Goal: Task Accomplishment & Management: Use online tool/utility

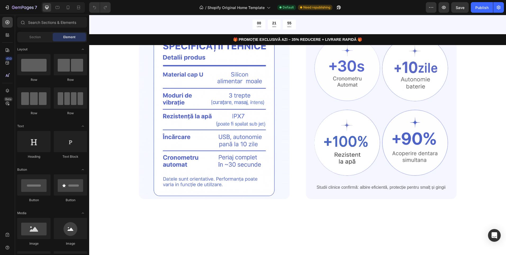
scroll to position [212, 0]
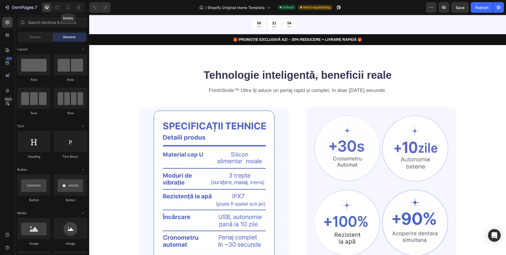
drag, startPoint x: 67, startPoint y: 6, endPoint x: 104, endPoint y: 20, distance: 40.0
click at [67, 6] on icon at bounding box center [67, 7] width 5 height 5
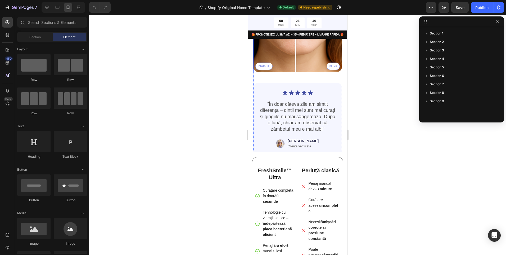
scroll to position [1028, 0]
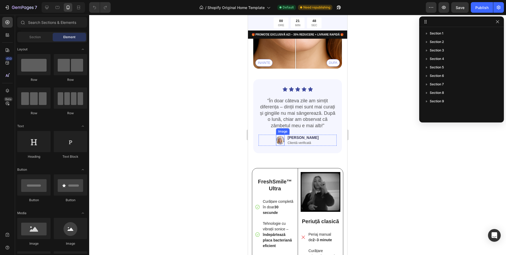
click at [284, 141] on img at bounding box center [280, 140] width 8 height 11
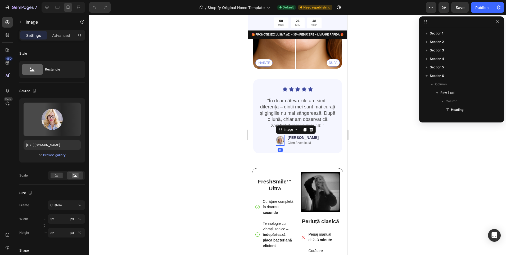
scroll to position [143, 0]
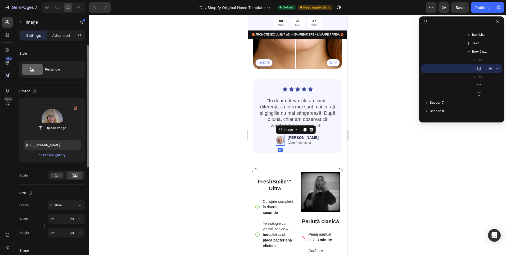
click at [52, 123] on label at bounding box center [52, 118] width 57 height 33
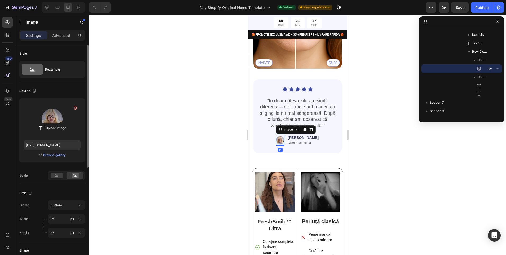
click at [52, 123] on input "file" at bounding box center [52, 127] width 37 height 9
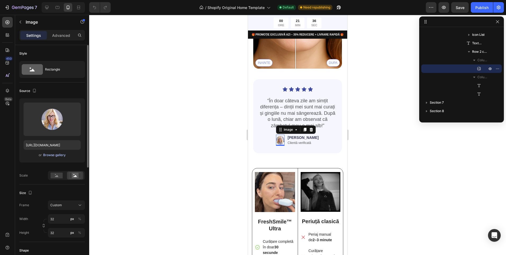
click at [55, 155] on div "Browse gallery" at bounding box center [54, 155] width 23 height 5
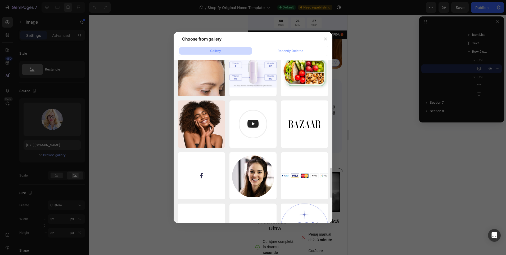
scroll to position [609, 0]
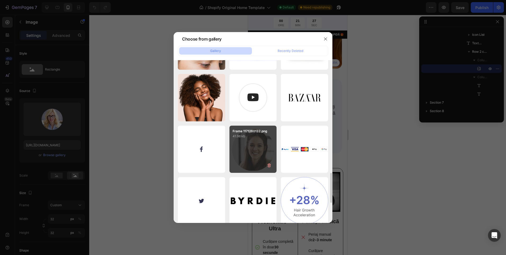
click at [261, 150] on div "Frame 1171280132.png 41.98 kb" at bounding box center [253, 149] width 47 height 47
type input "[URL][DOMAIN_NAME]"
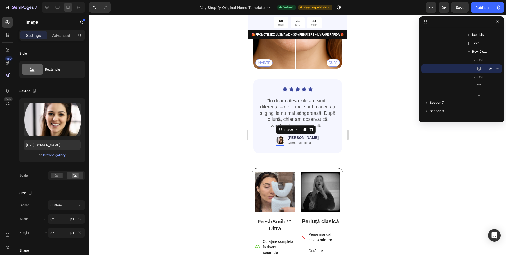
click at [378, 146] on div at bounding box center [297, 135] width 417 height 240
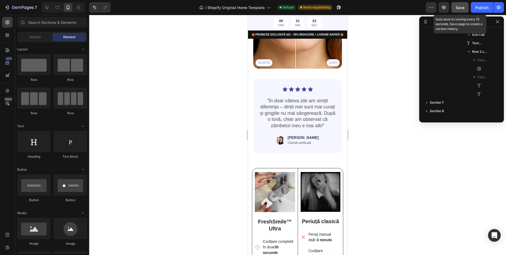
click at [463, 7] on span "Save" at bounding box center [460, 7] width 9 height 5
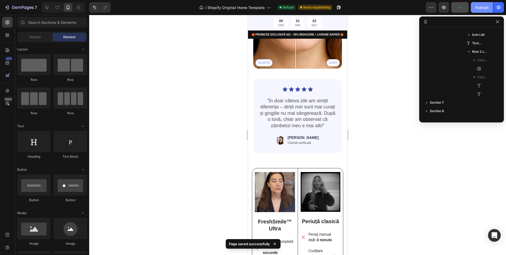
click at [482, 8] on div "Publish" at bounding box center [482, 8] width 13 height 6
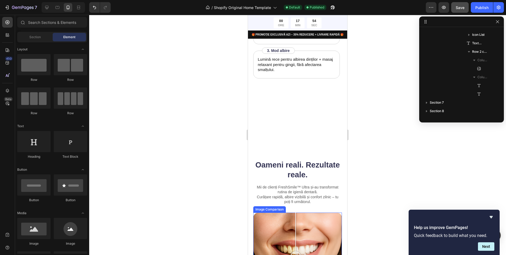
scroll to position [794, 0]
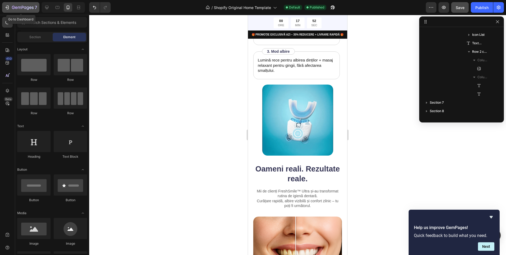
click at [9, 9] on icon "button" at bounding box center [7, 7] width 5 height 5
